Goal: Information Seeking & Learning: Learn about a topic

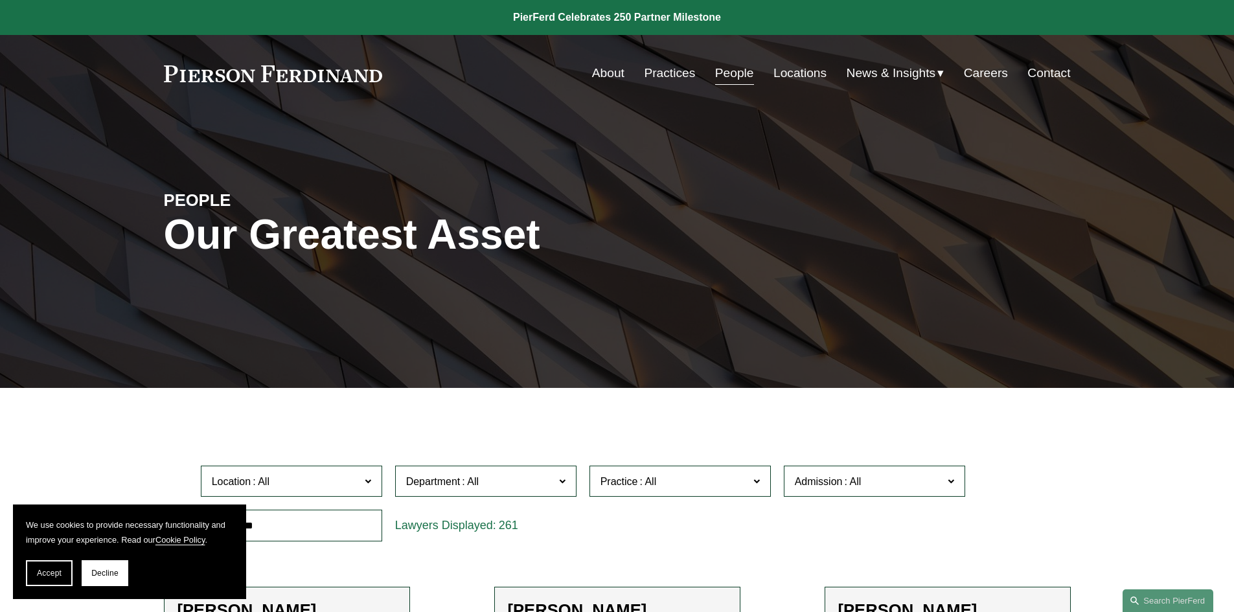
click at [789, 73] on link "Locations" at bounding box center [800, 73] width 53 height 25
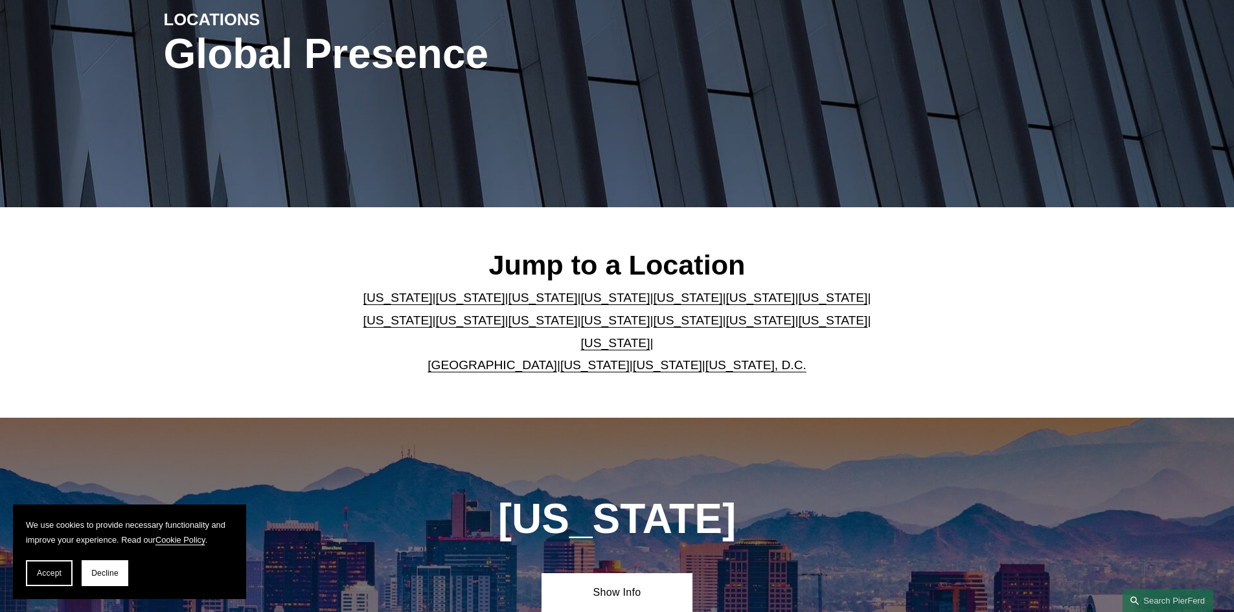
scroll to position [194, 0]
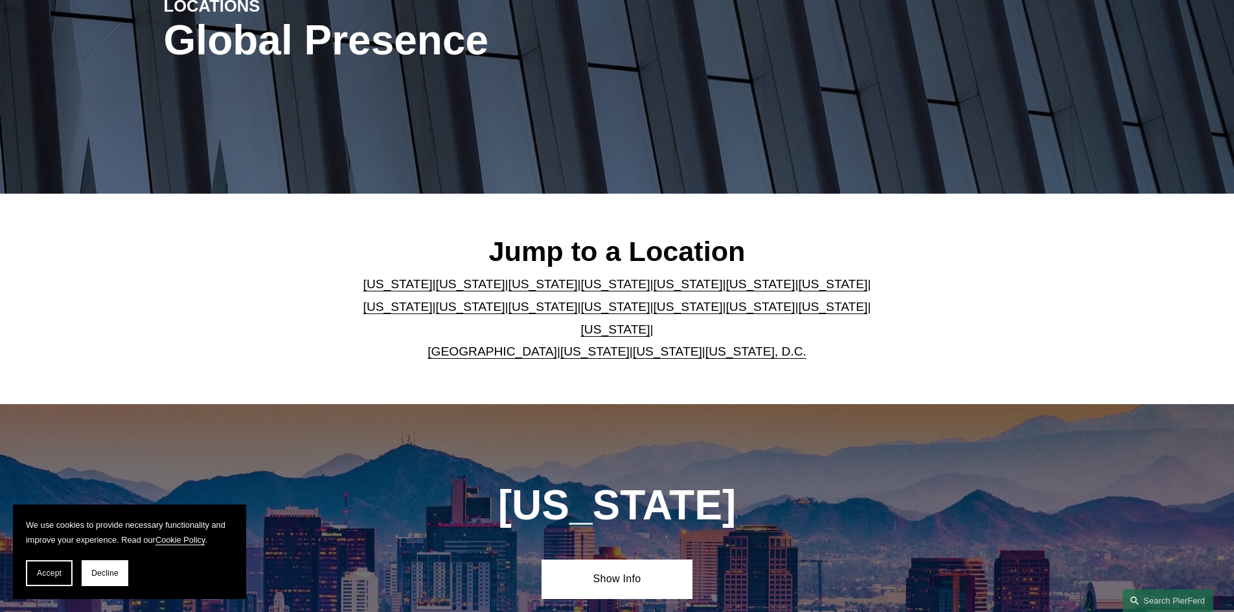
click at [726, 288] on link "[US_STATE]" at bounding box center [760, 284] width 69 height 14
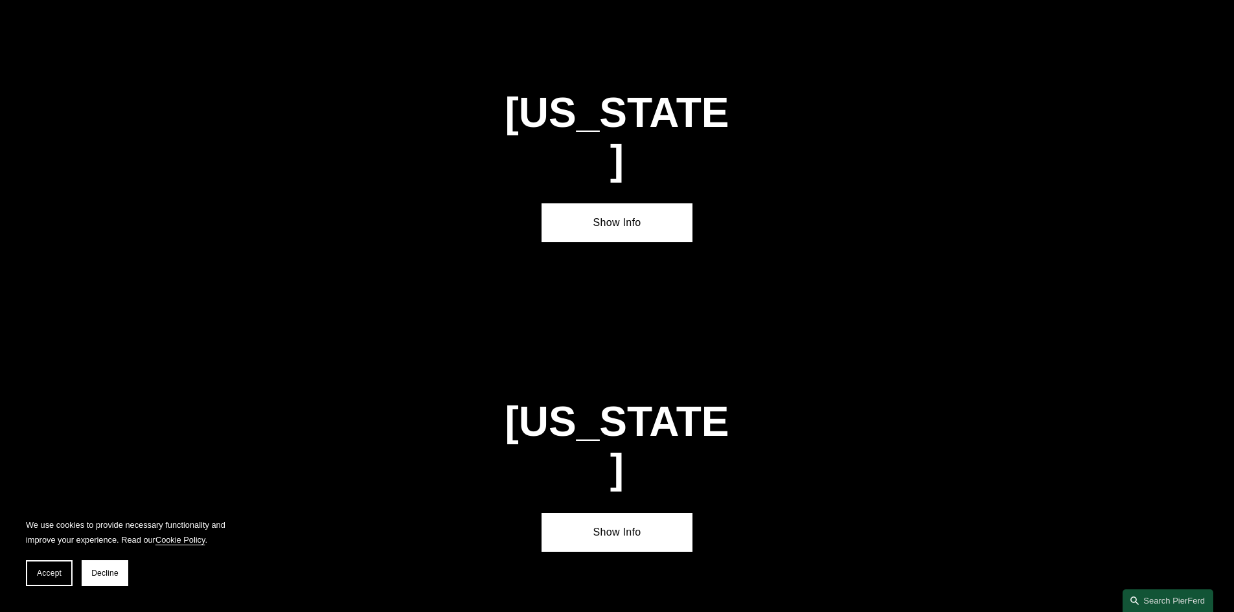
scroll to position [1956, 0]
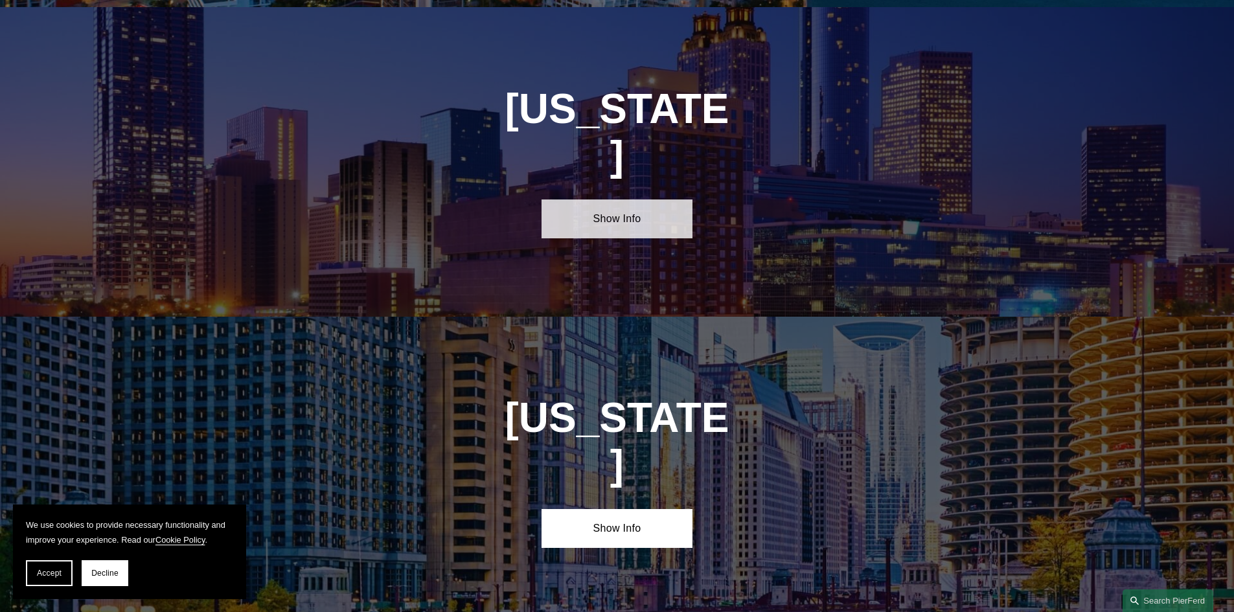
click at [623, 200] on link "Show Info" at bounding box center [617, 219] width 151 height 39
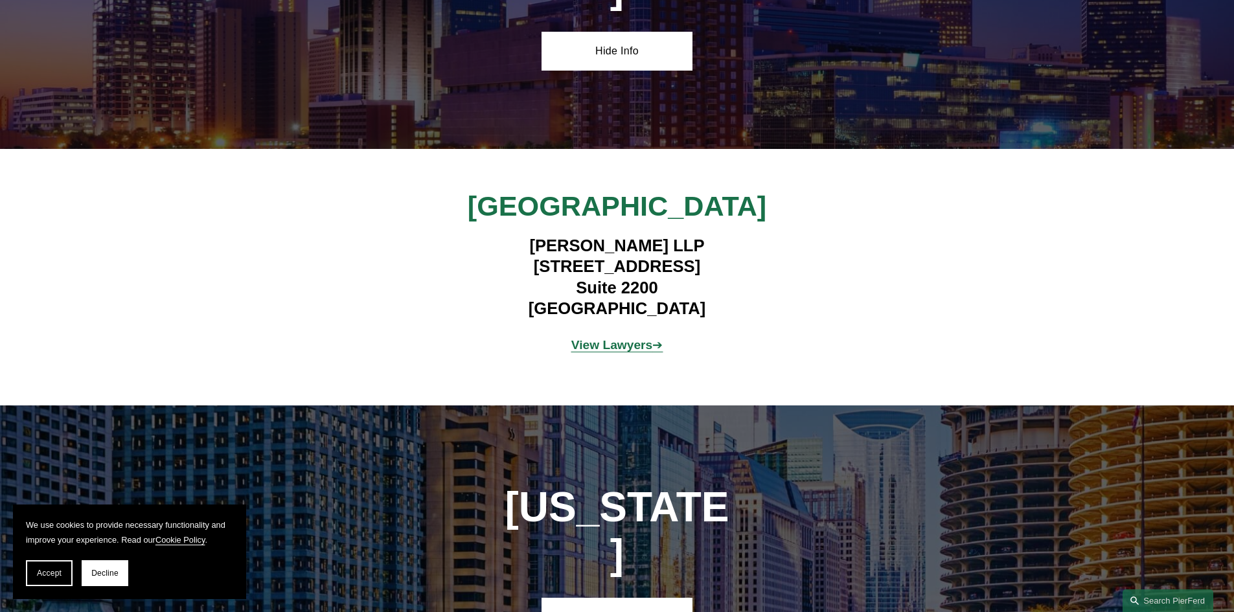
scroll to position [2150, 0]
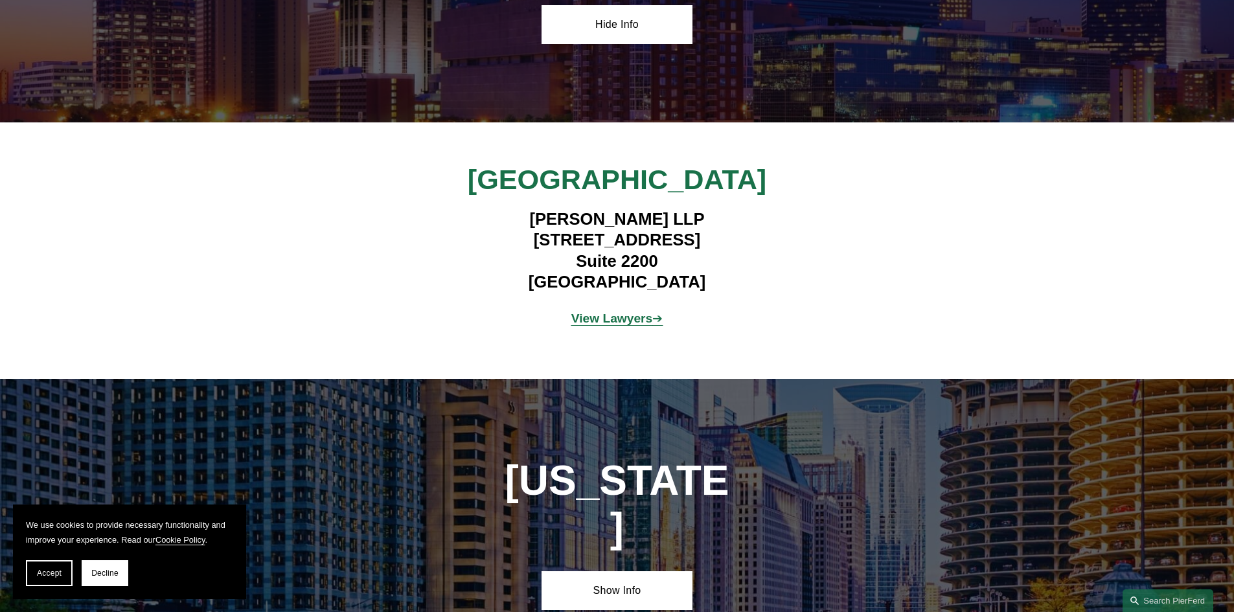
click at [615, 312] on strong "View Lawyers" at bounding box center [612, 319] width 82 height 14
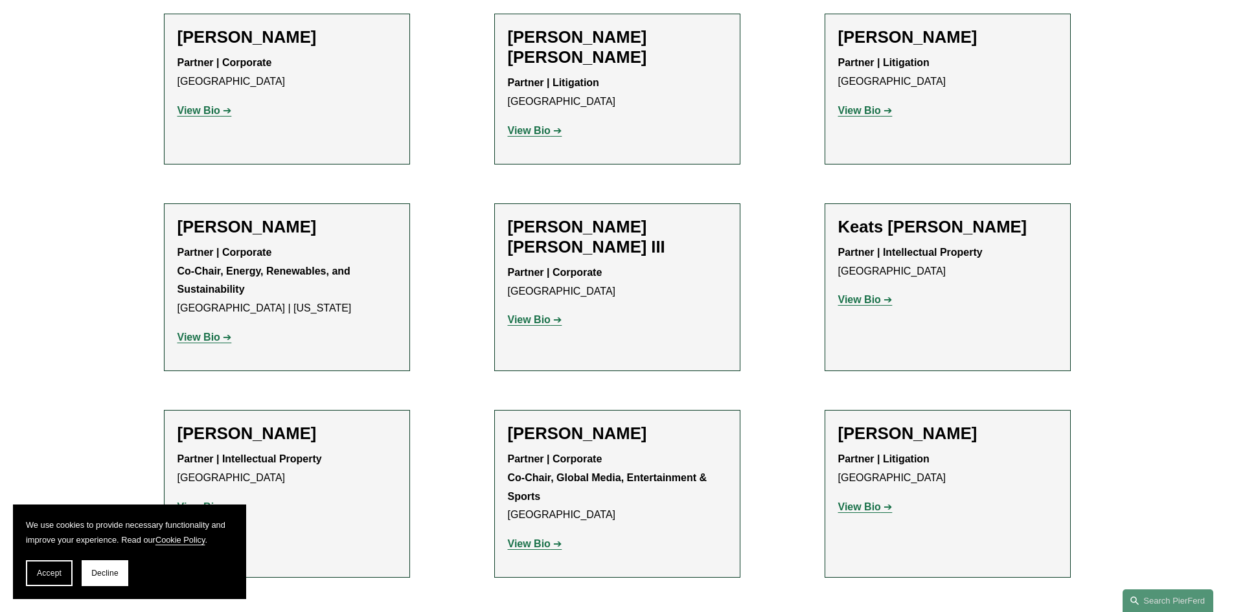
scroll to position [1555, 0]
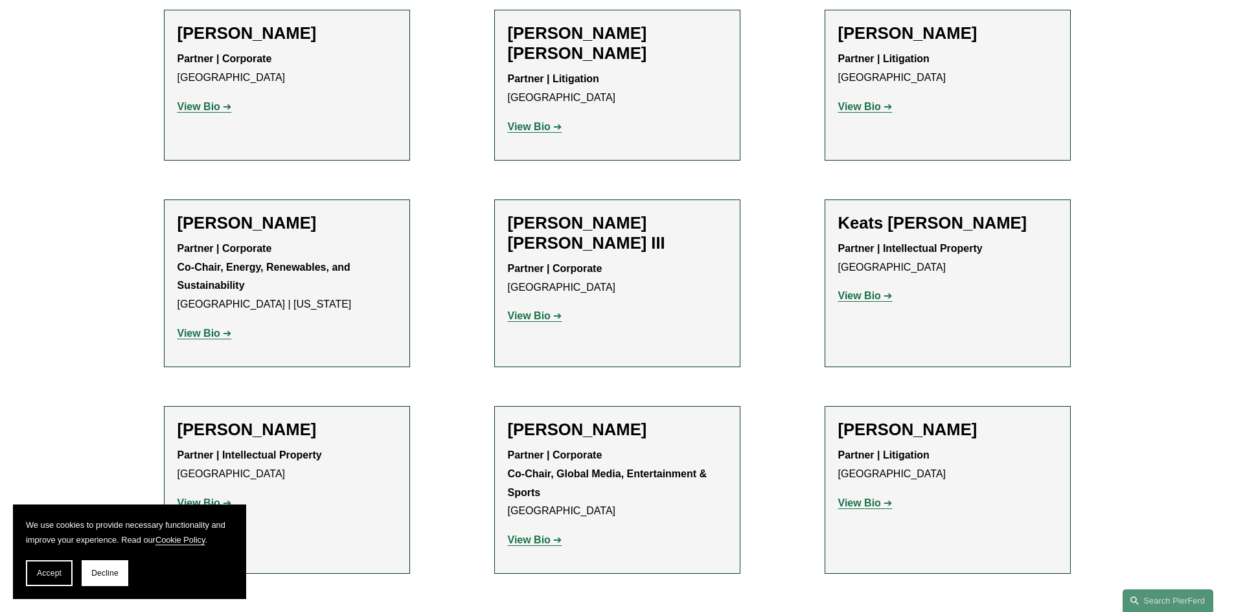
click at [859, 498] on strong "View Bio" at bounding box center [859, 503] width 43 height 11
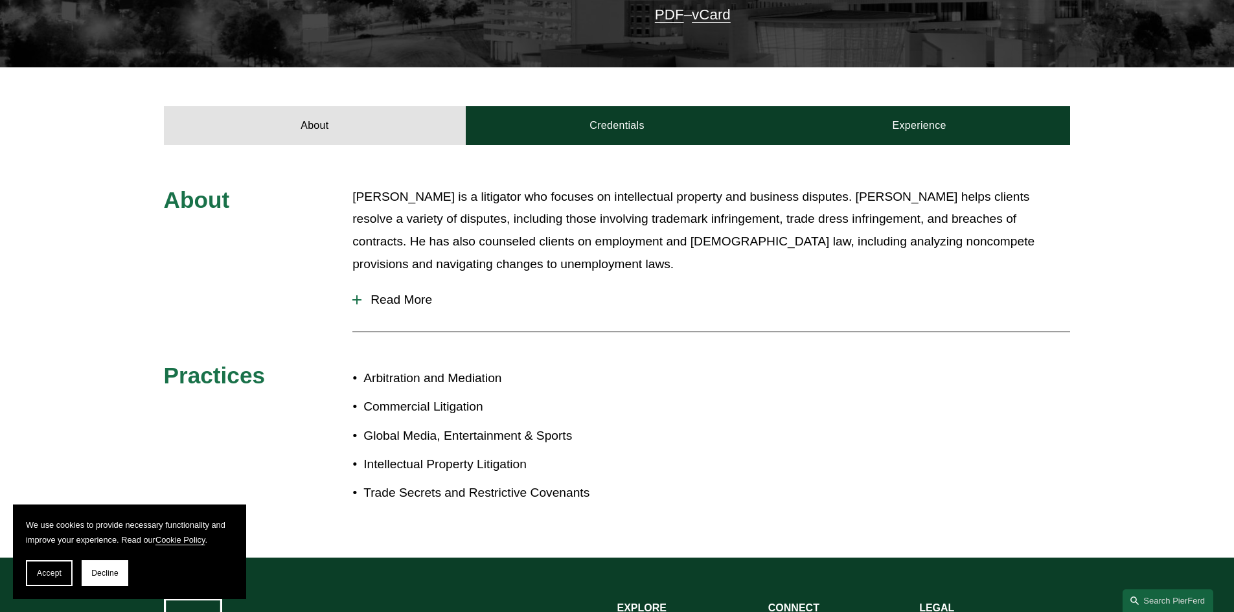
scroll to position [454, 0]
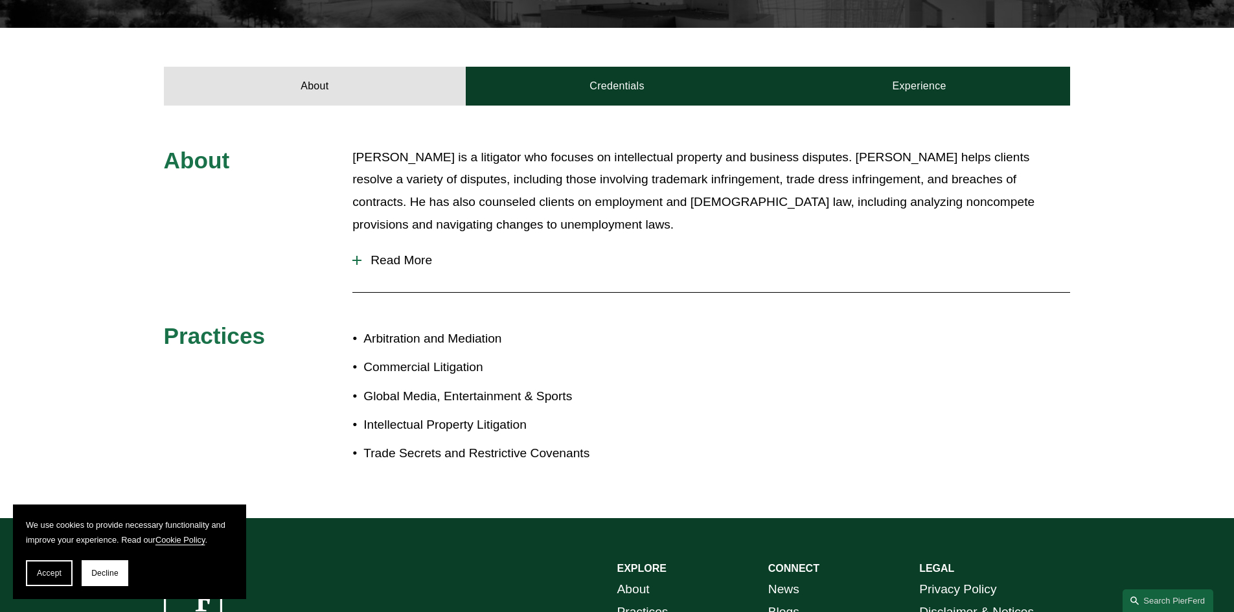
click at [356, 256] on div at bounding box center [356, 260] width 1 height 9
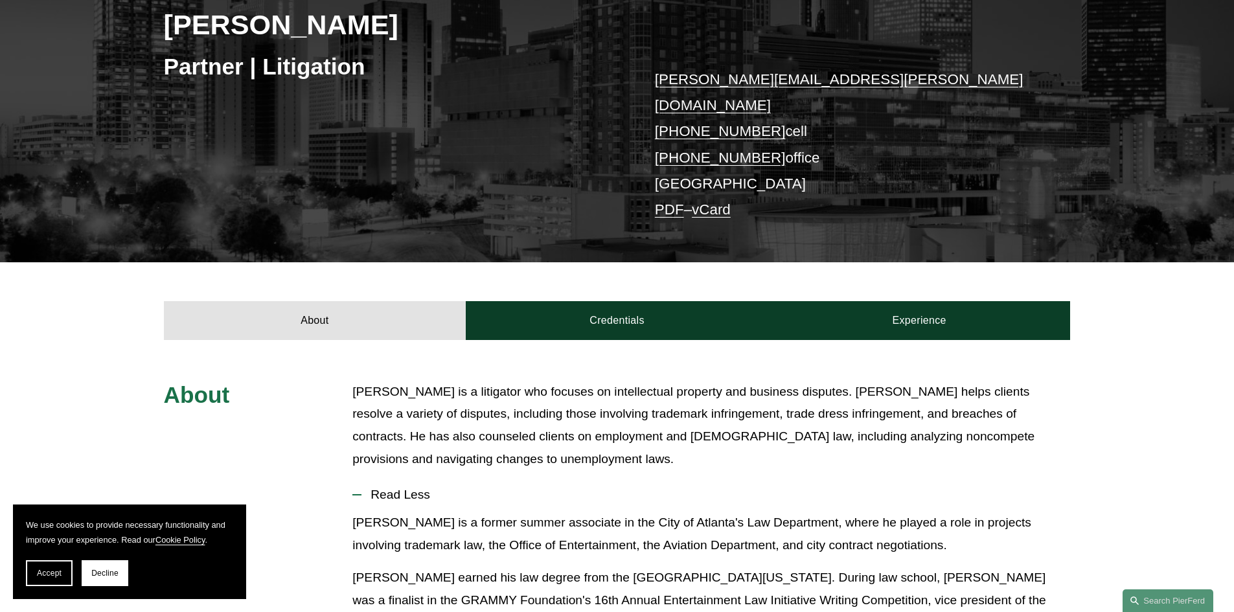
scroll to position [194, 0]
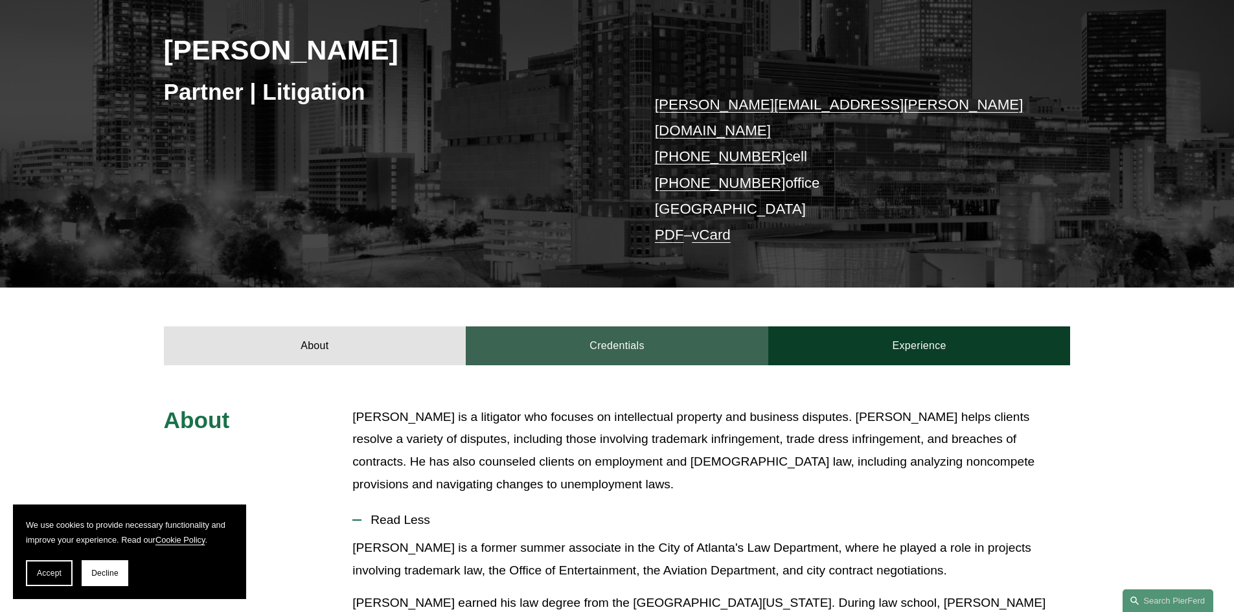
click at [606, 327] on link "Credentials" at bounding box center [617, 346] width 303 height 39
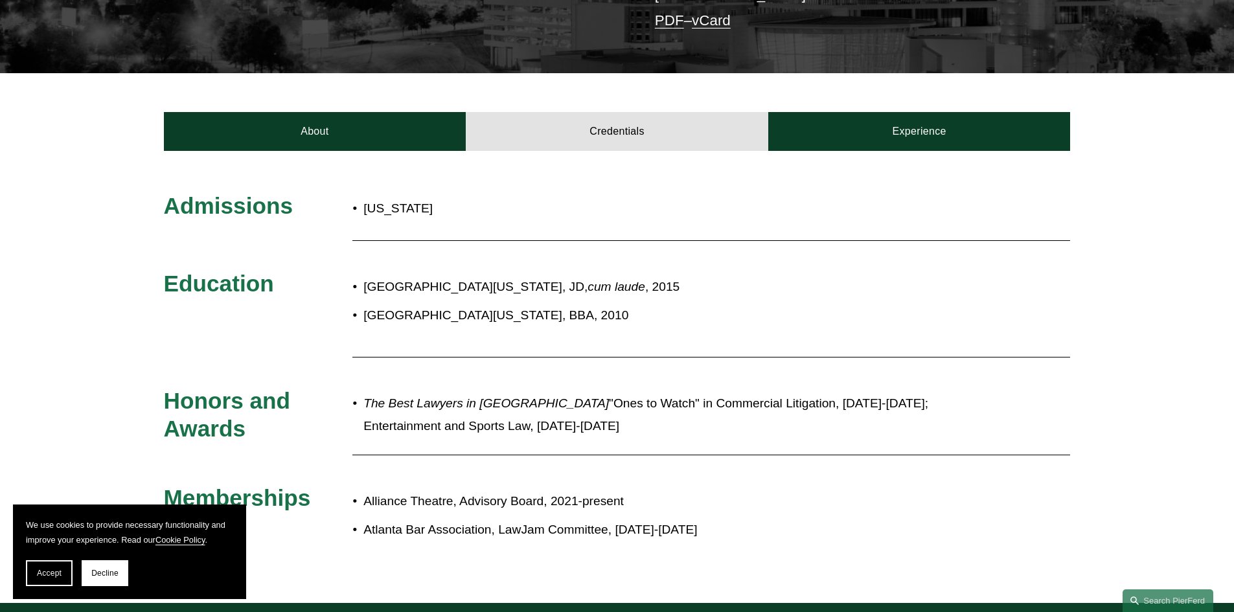
scroll to position [388, 0]
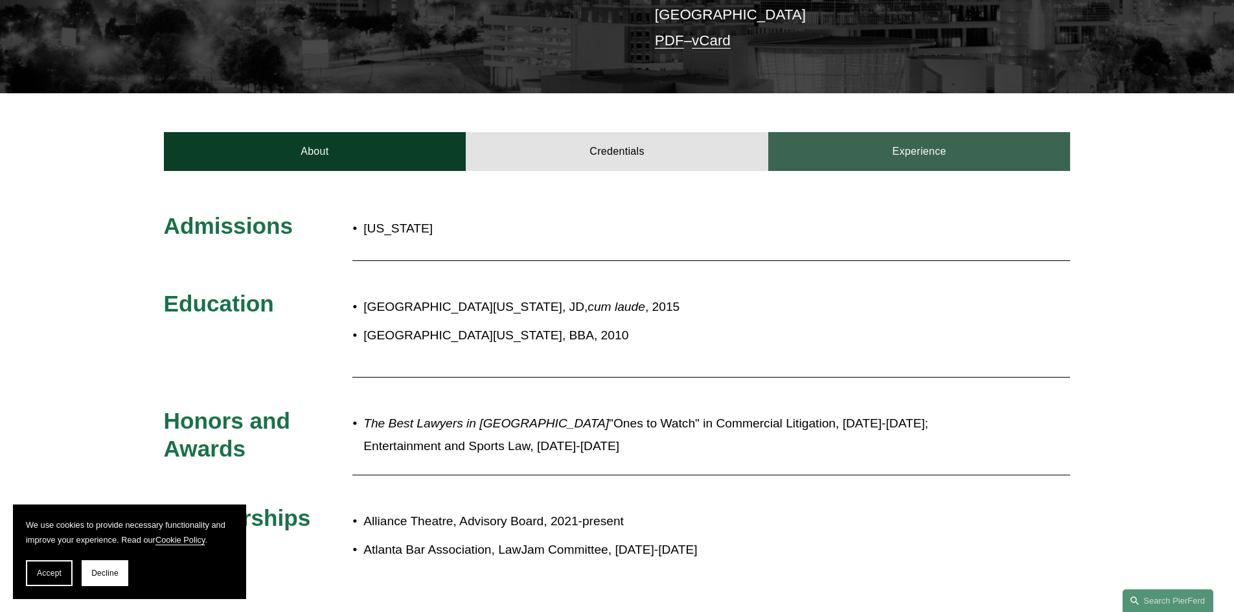
click at [930, 132] on link "Experience" at bounding box center [919, 151] width 303 height 39
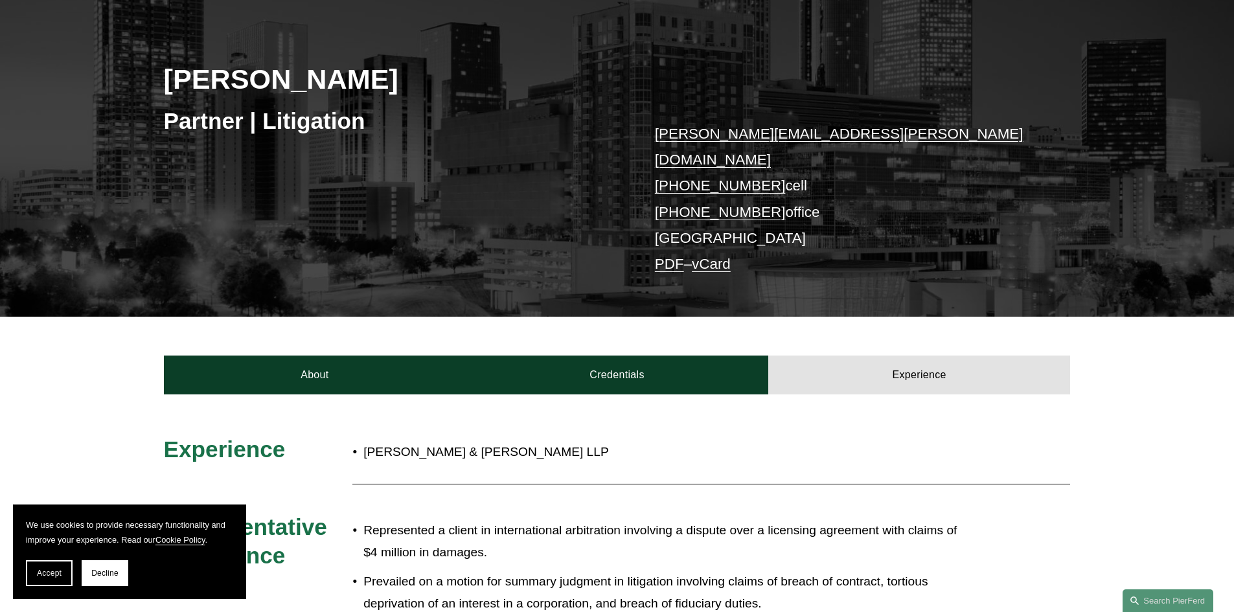
scroll to position [194, 0]
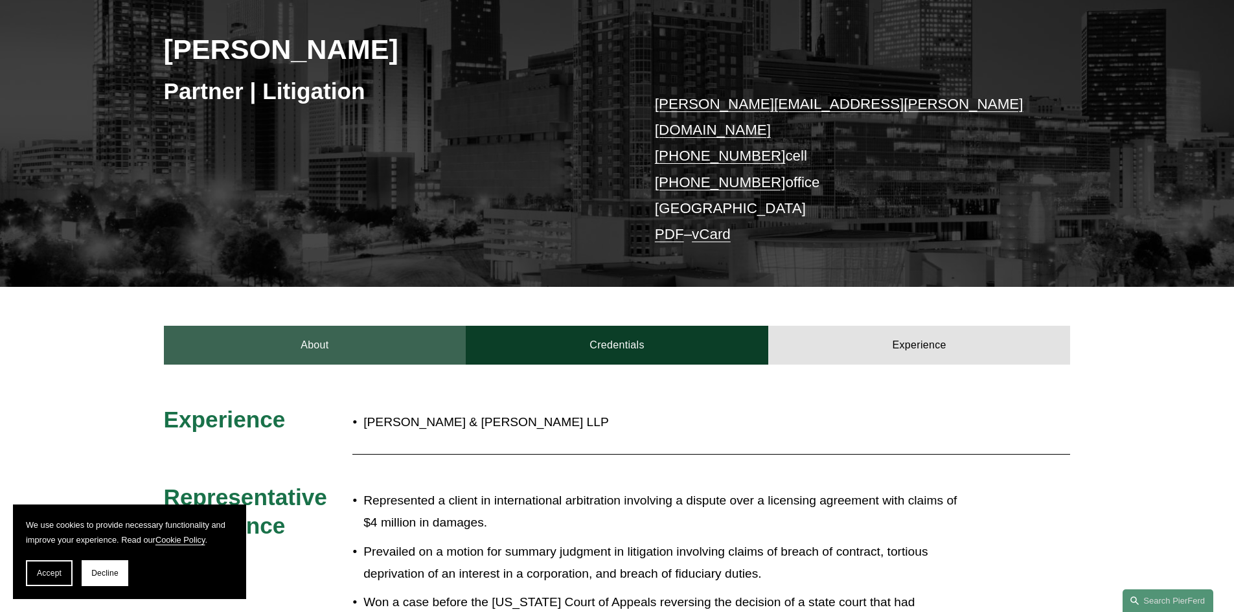
click at [316, 326] on link "About" at bounding box center [315, 345] width 303 height 39
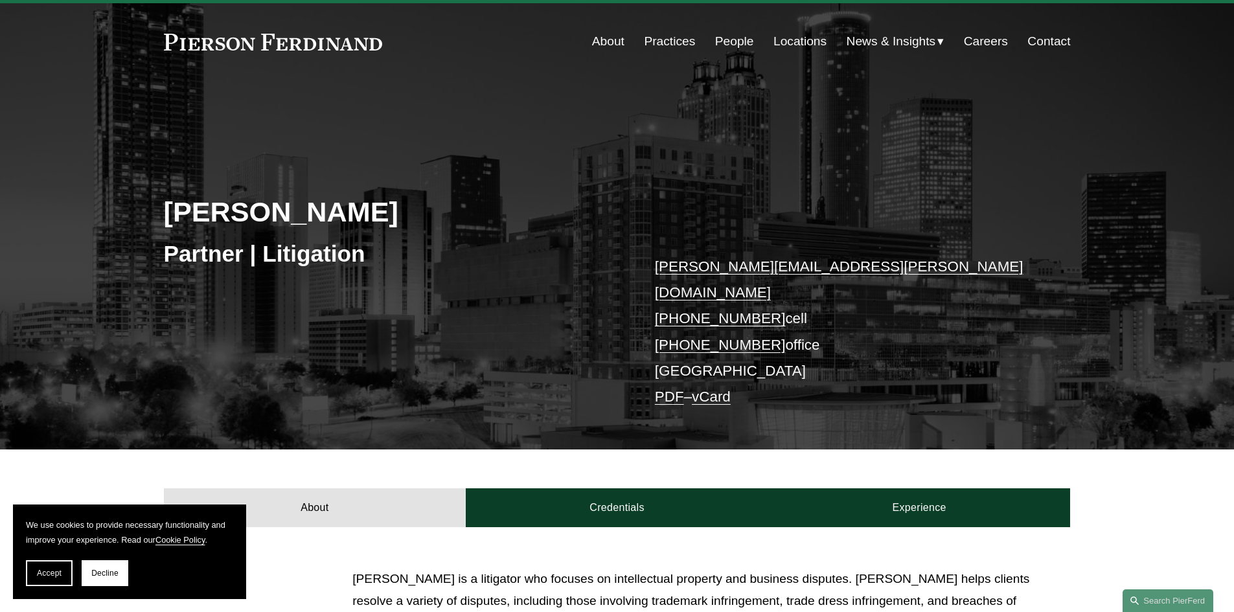
scroll to position [0, 0]
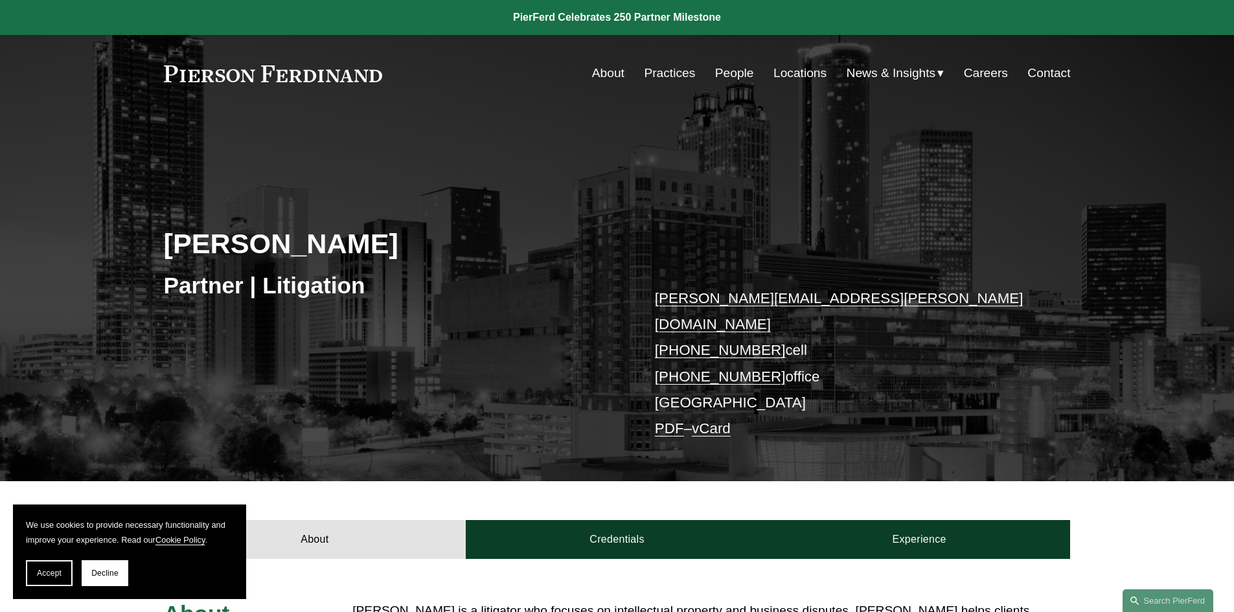
click at [790, 69] on link "Locations" at bounding box center [800, 73] width 53 height 25
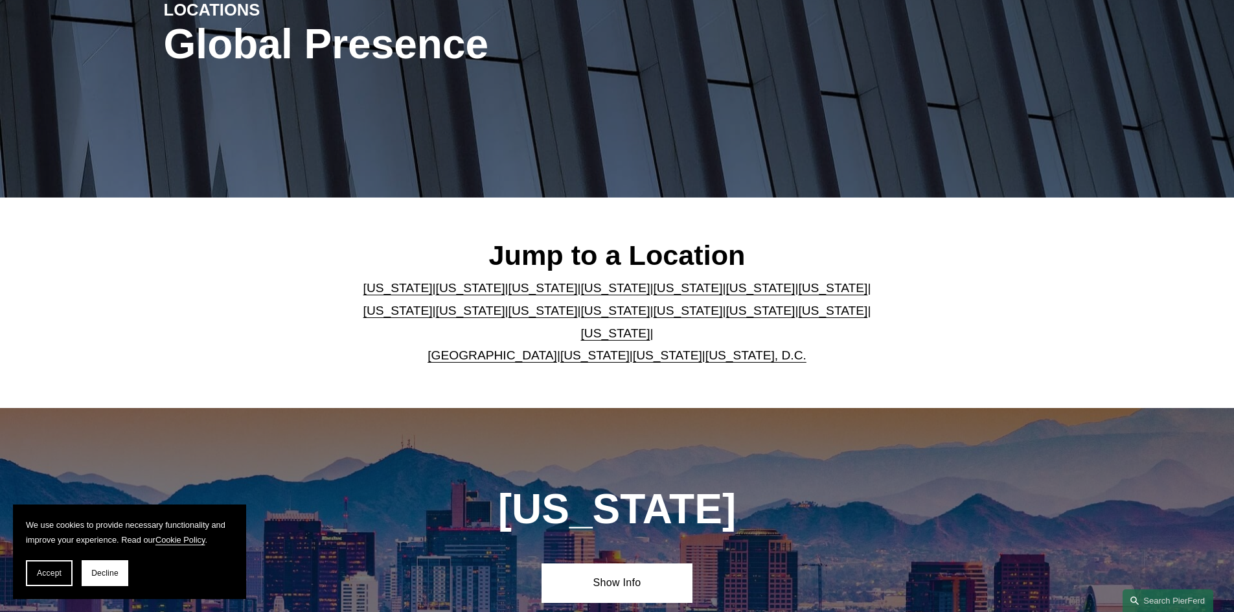
scroll to position [194, 0]
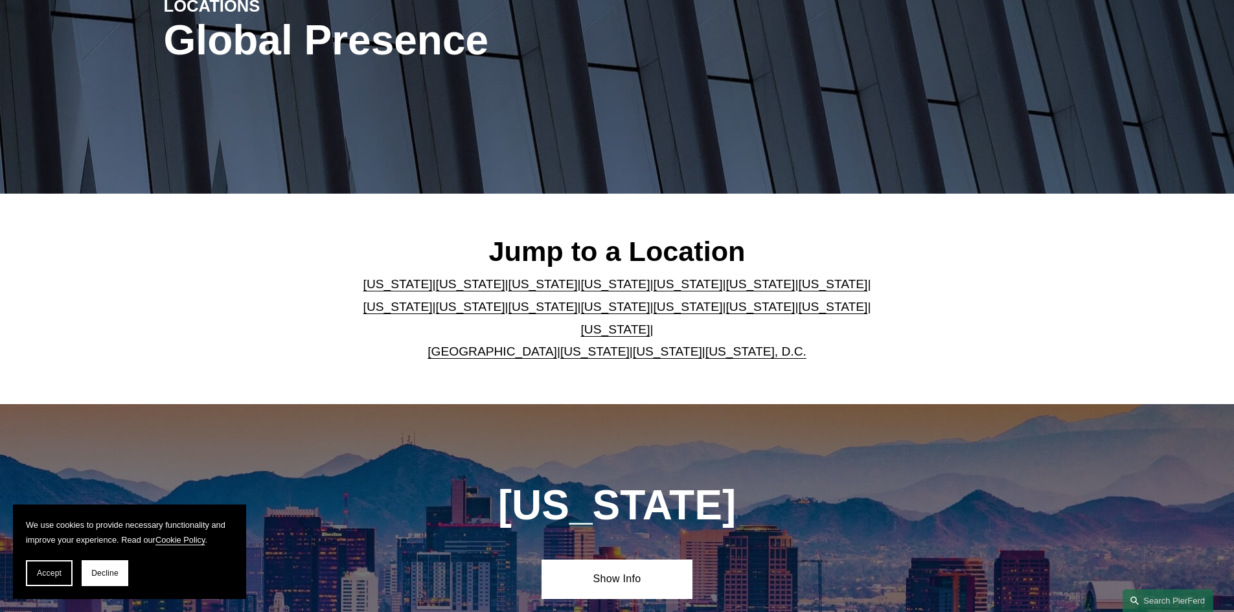
click at [581, 314] on link "[US_STATE]" at bounding box center [615, 307] width 69 height 14
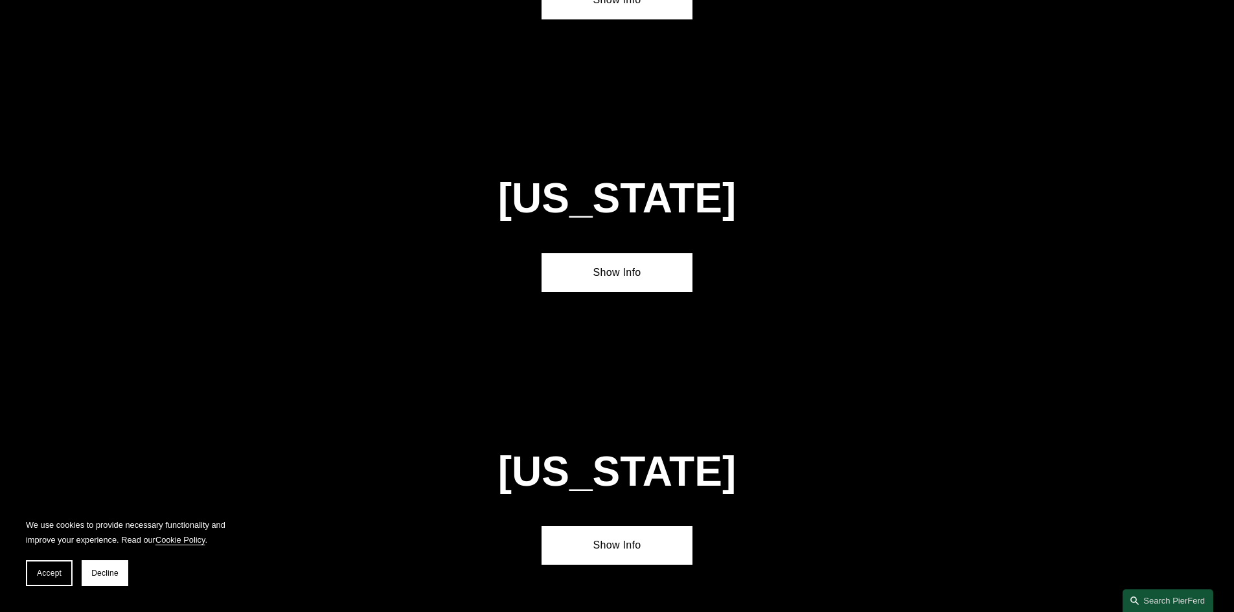
scroll to position [3321, 0]
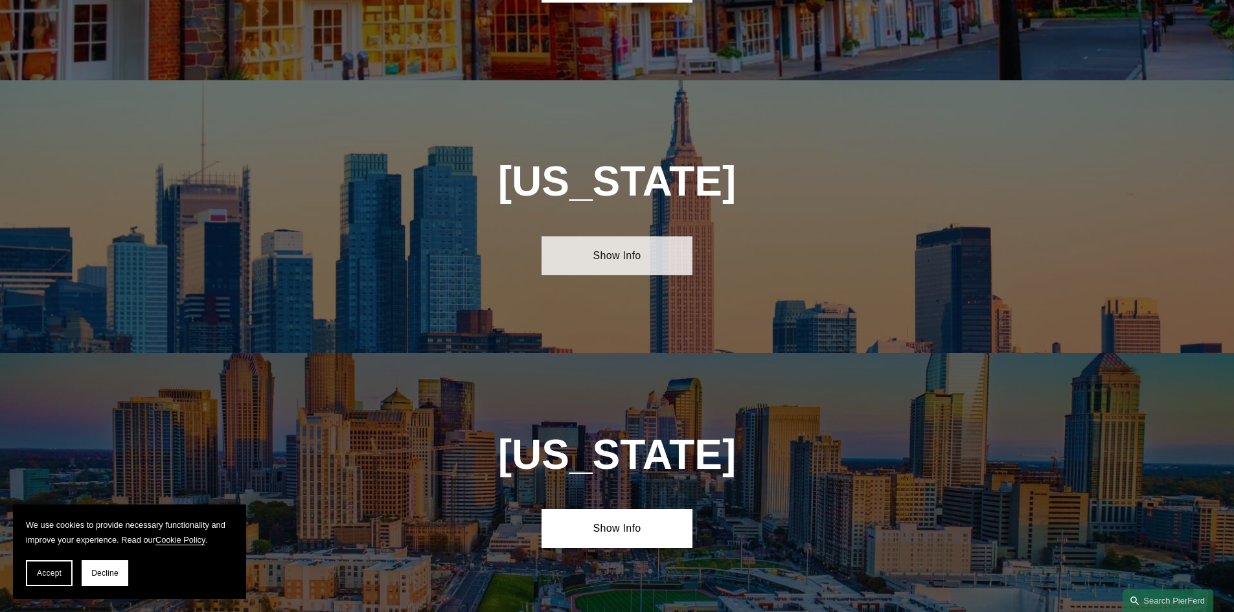
click at [614, 236] on link "Show Info" at bounding box center [617, 255] width 151 height 39
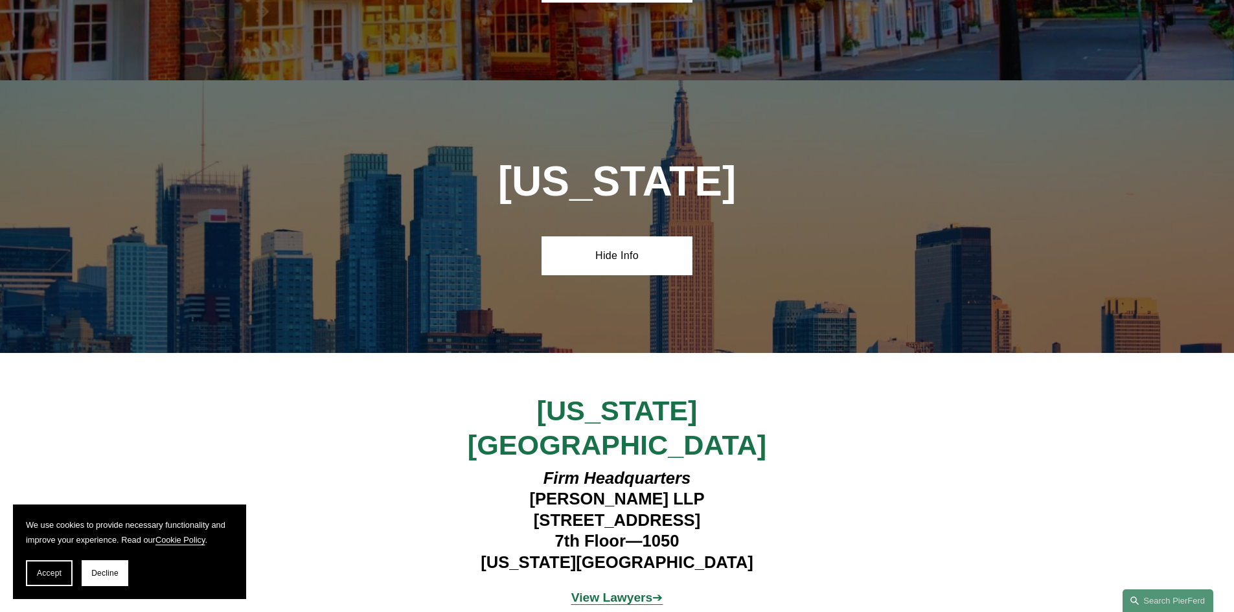
click at [616, 591] on strong "View Lawyers" at bounding box center [612, 598] width 82 height 14
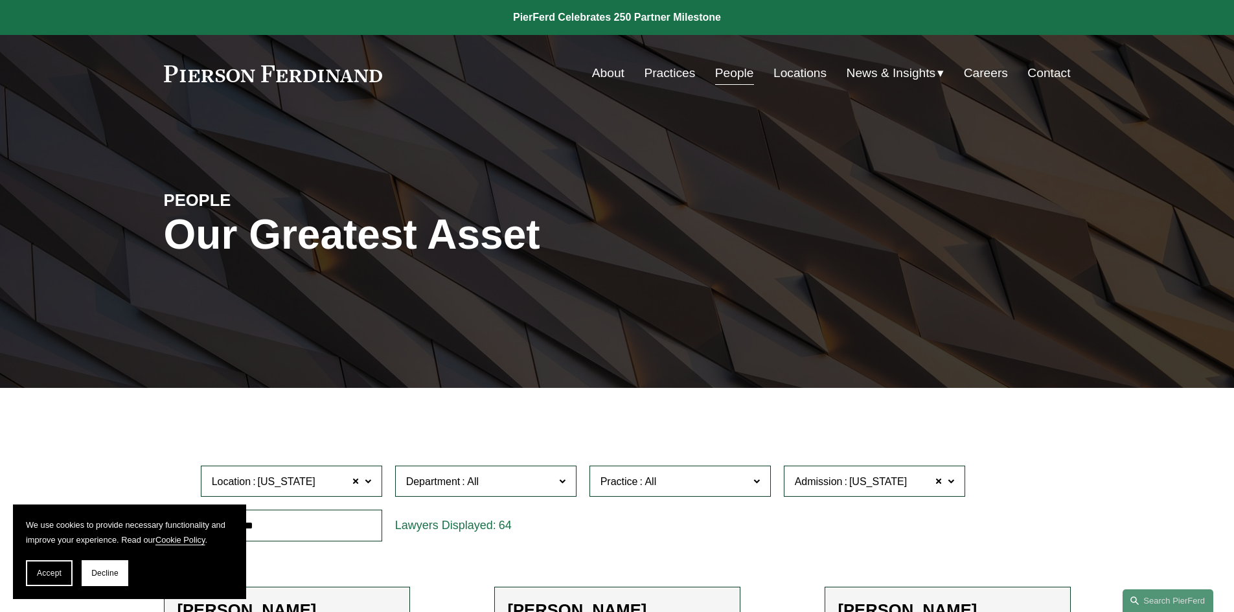
click at [785, 67] on link "Locations" at bounding box center [800, 73] width 53 height 25
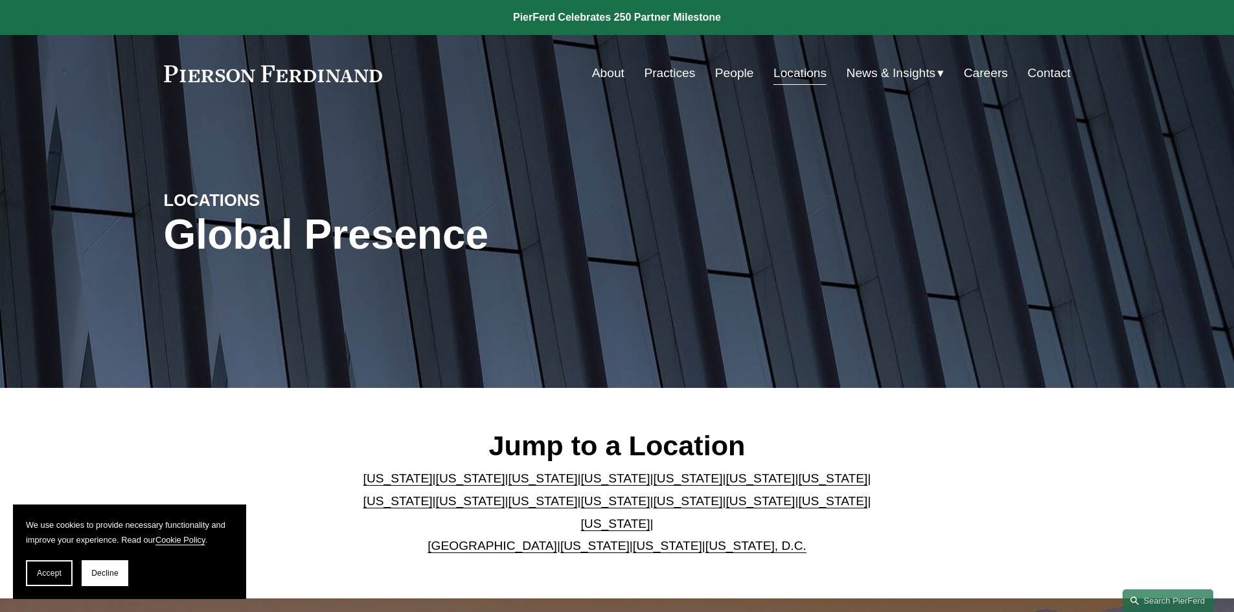
click at [726, 485] on link "Georgia" at bounding box center [760, 479] width 69 height 14
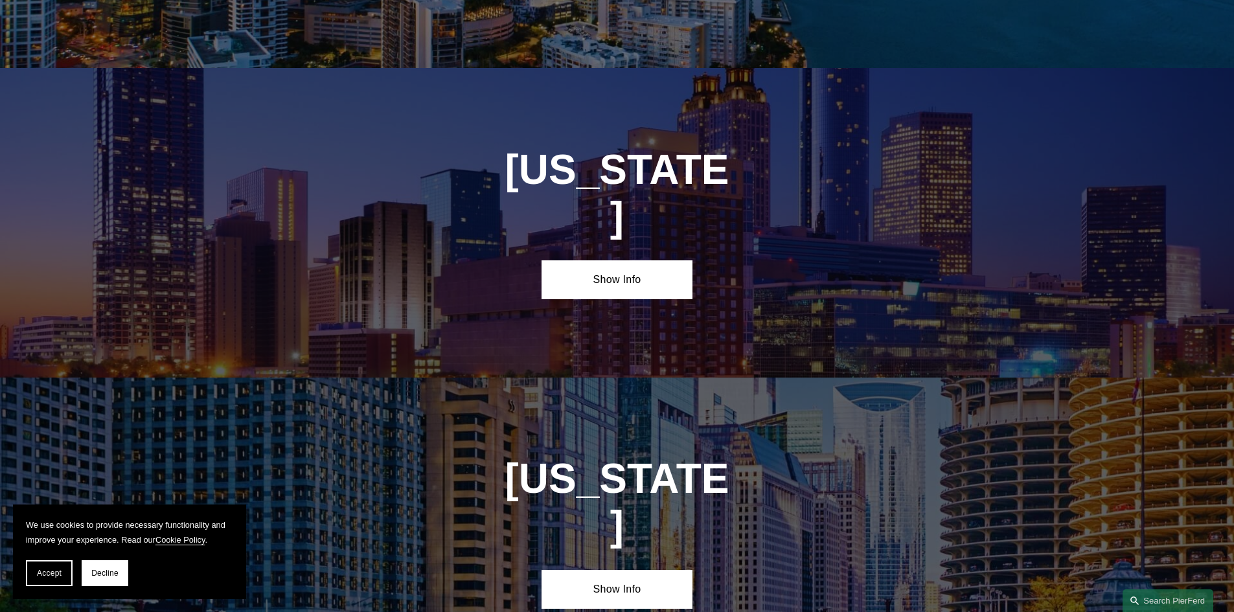
scroll to position [1956, 0]
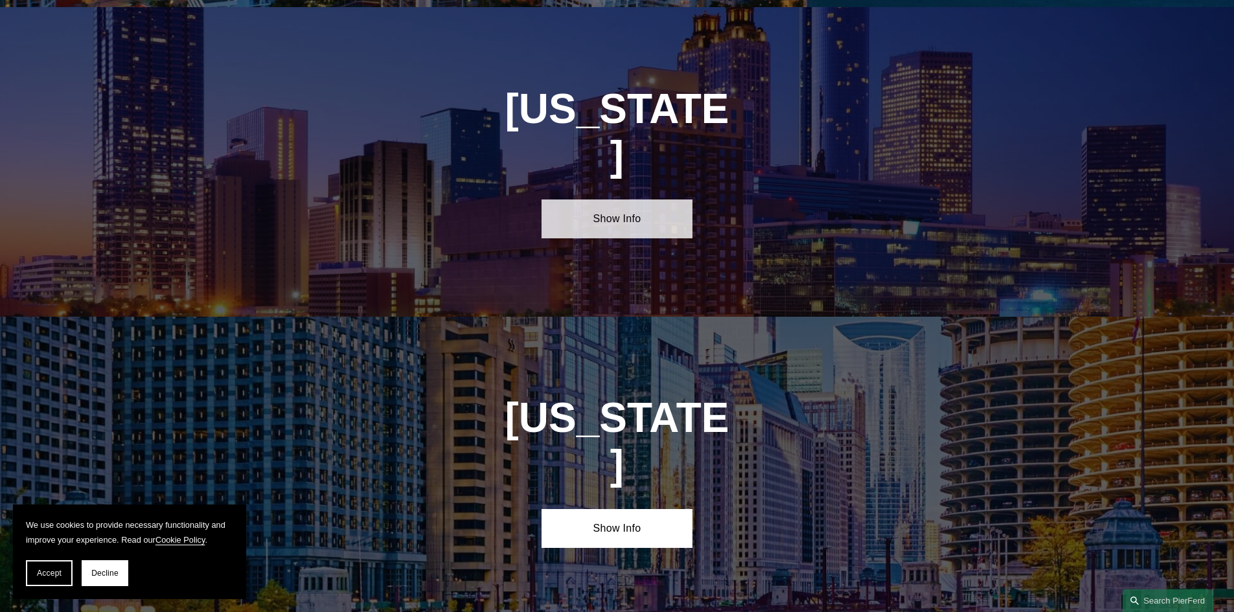
click at [624, 200] on link "Show Info" at bounding box center [617, 219] width 151 height 39
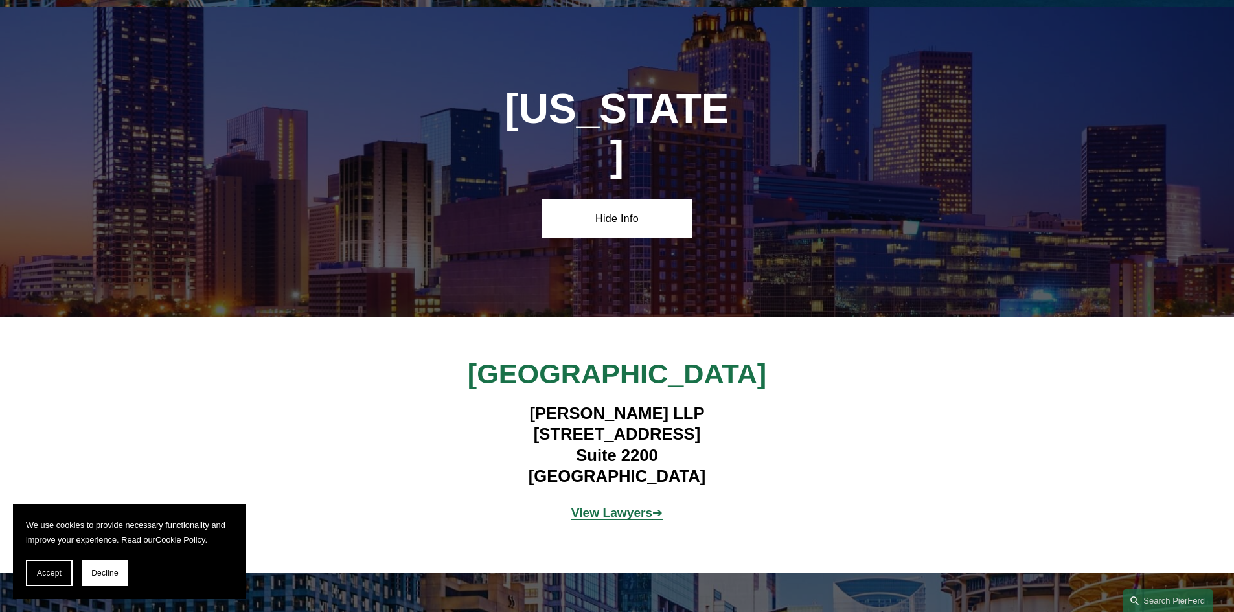
click at [615, 506] on strong "View Lawyers" at bounding box center [612, 513] width 82 height 14
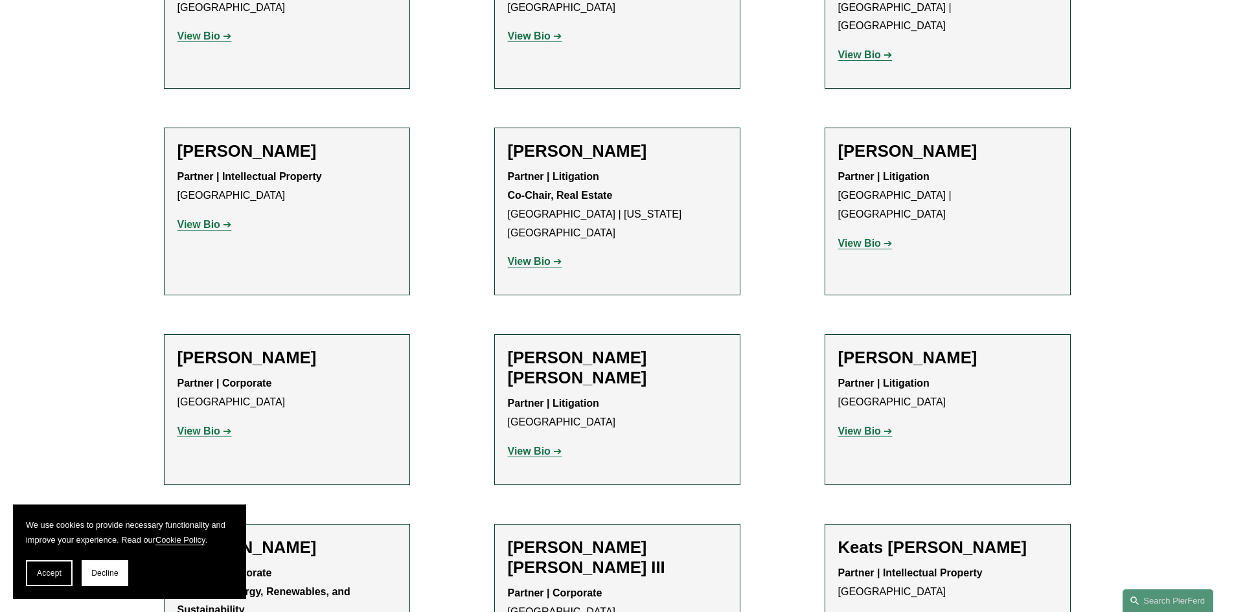
scroll to position [1231, 0]
click at [854, 425] on strong "View Bio" at bounding box center [859, 430] width 43 height 11
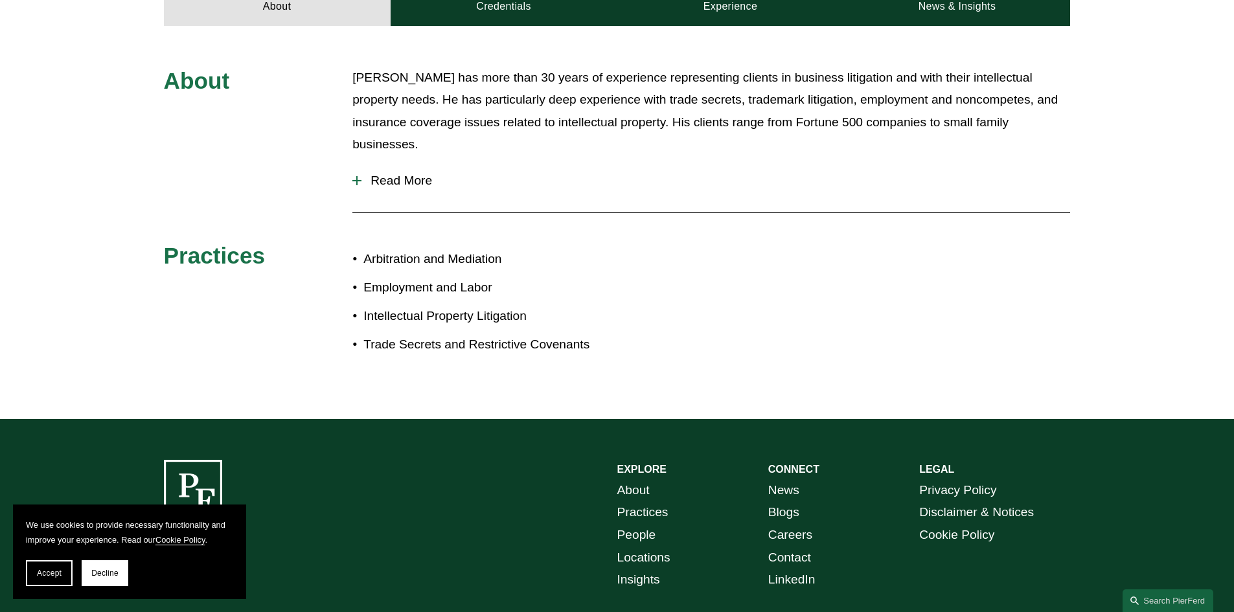
scroll to position [454, 0]
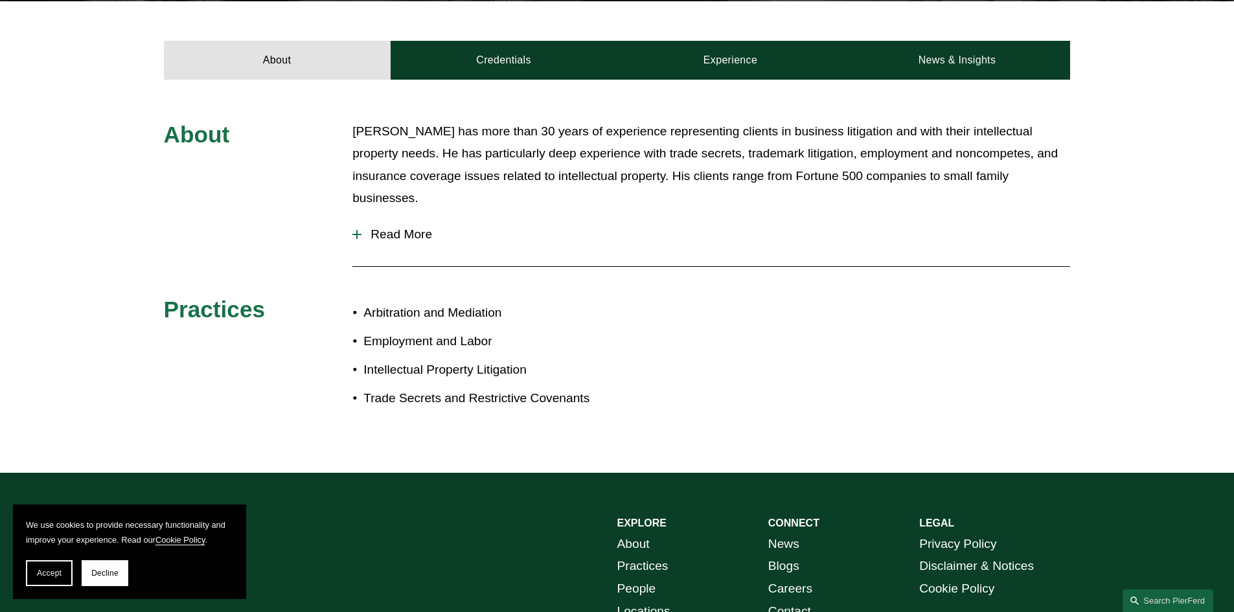
click at [406, 227] on span "Read More" at bounding box center [716, 234] width 709 height 14
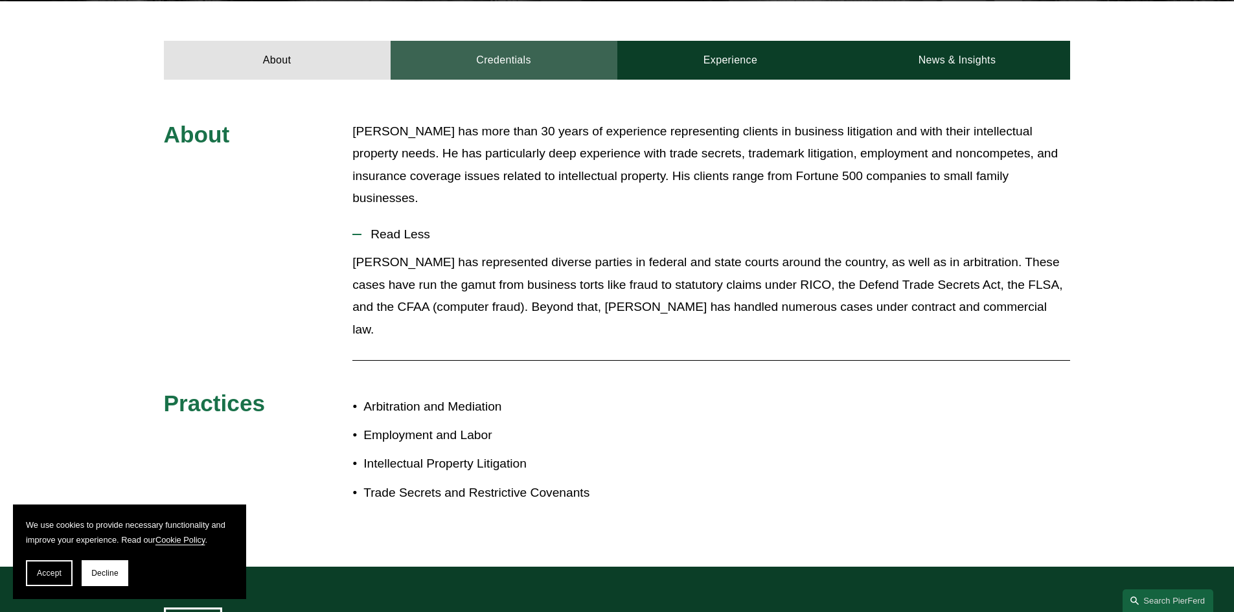
click at [514, 43] on link "Credentials" at bounding box center [504, 60] width 227 height 39
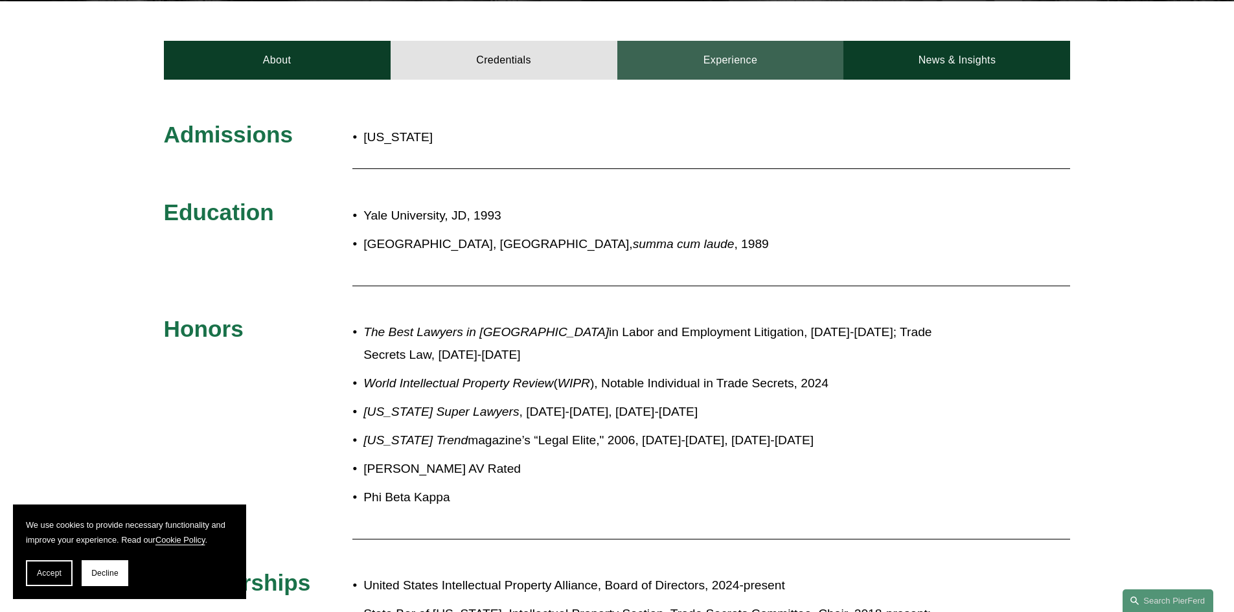
click at [722, 44] on link "Experience" at bounding box center [730, 60] width 227 height 39
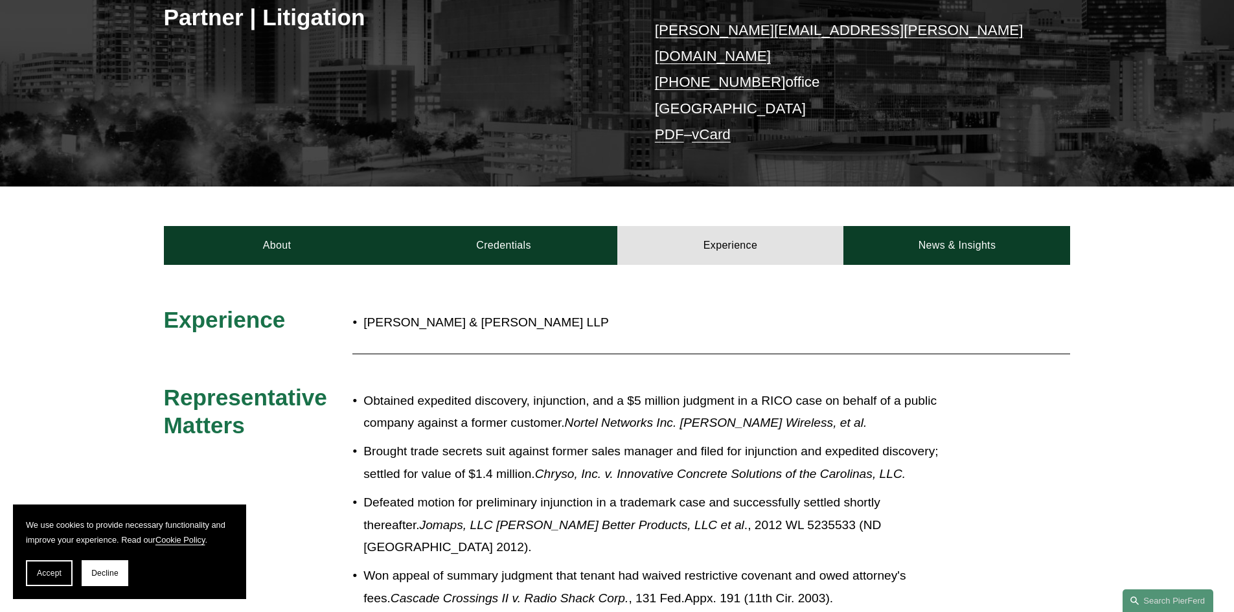
scroll to position [259, 0]
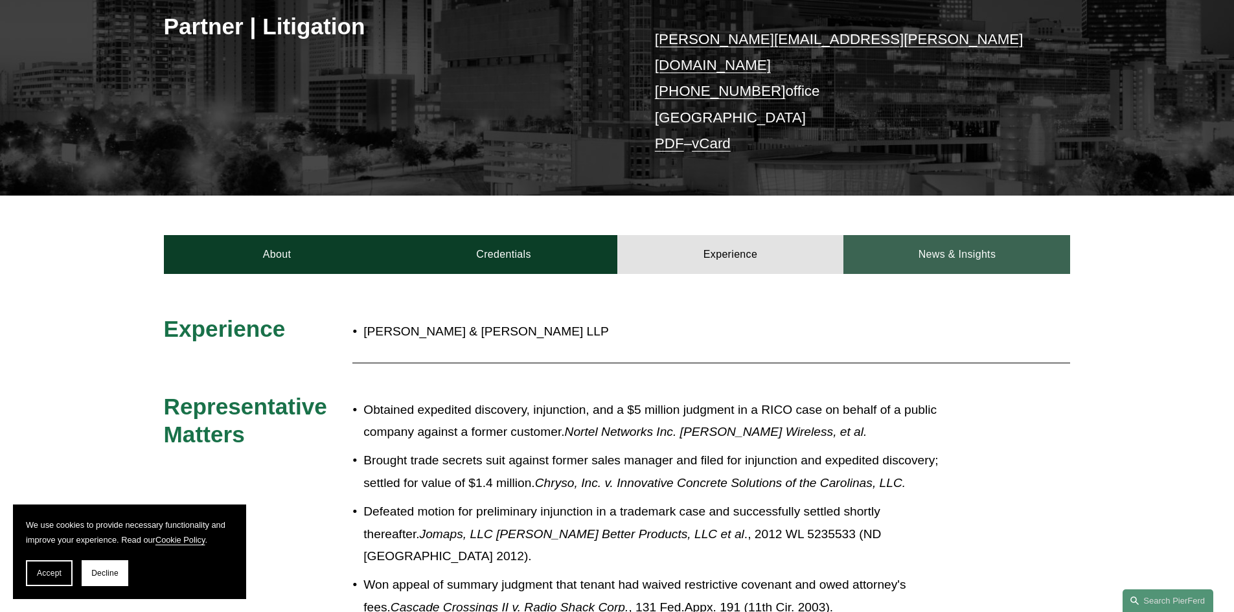
click at [956, 238] on link "News & Insights" at bounding box center [957, 254] width 227 height 39
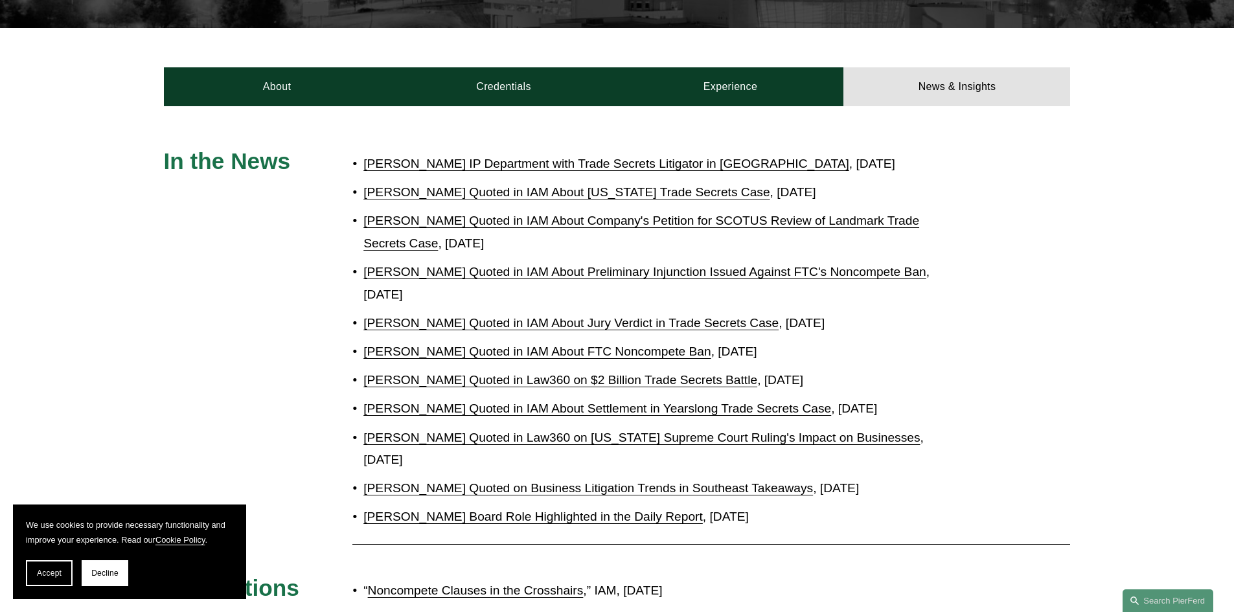
scroll to position [454, 0]
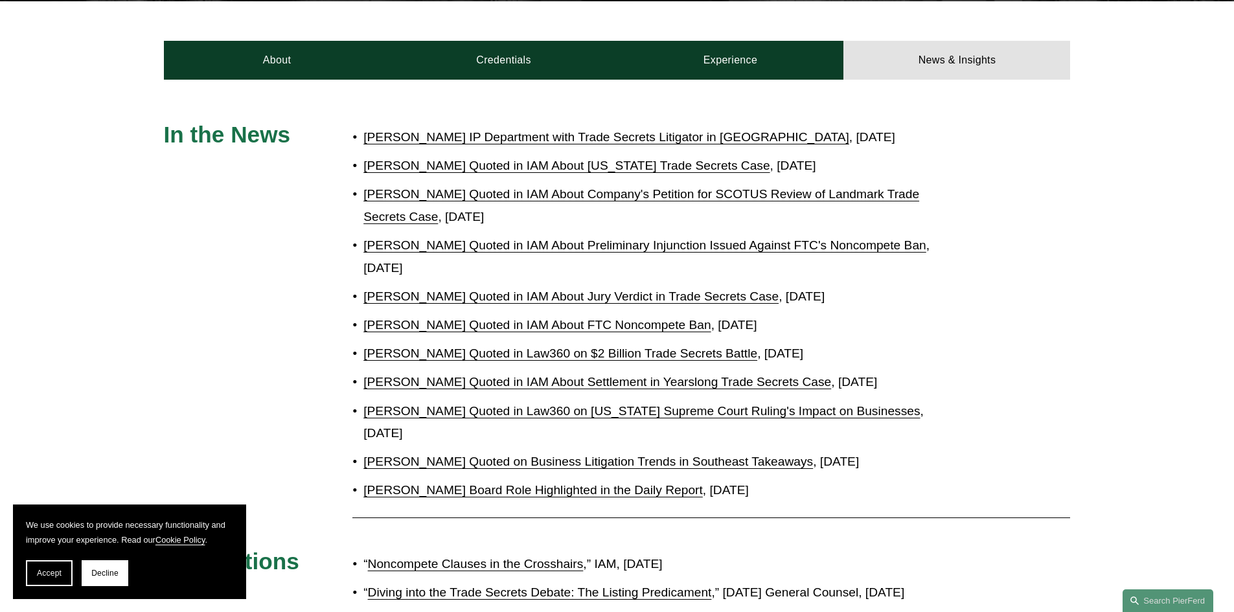
click at [570, 130] on link "[PERSON_NAME] IP Department with Trade Secrets Litigator in [GEOGRAPHIC_DATA]" at bounding box center [606, 137] width 486 height 14
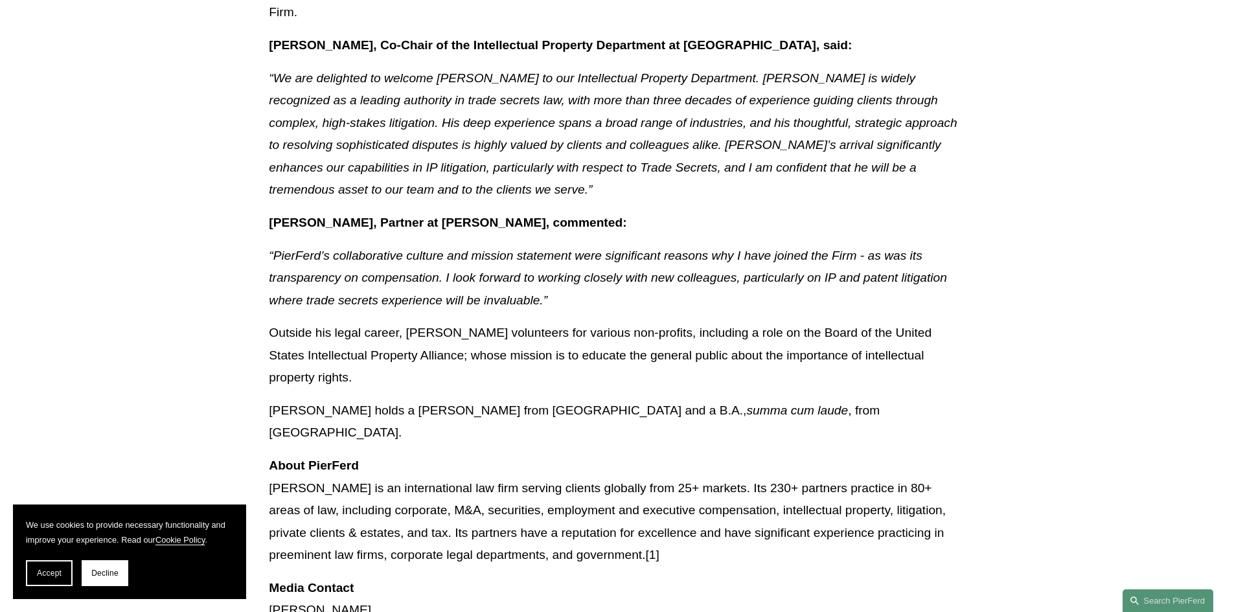
scroll to position [713, 0]
